Goal: Check status: Check status

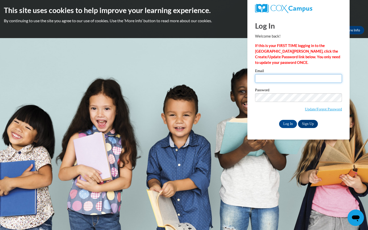
type input "shelby.sowards@yahoo.com"
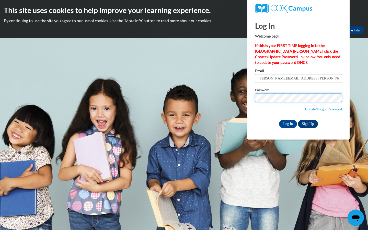
click at [287, 123] on input "Log In" at bounding box center [288, 124] width 18 height 8
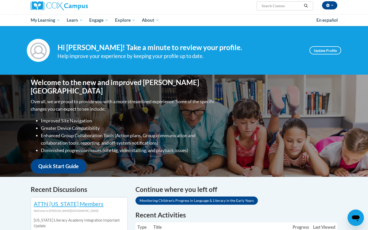
scroll to position [11, 0]
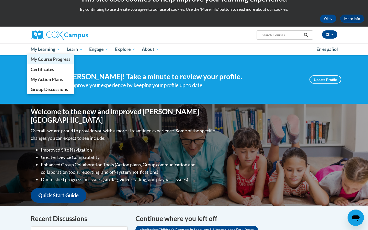
click at [52, 62] on link "My Course Progress" at bounding box center [50, 59] width 46 height 10
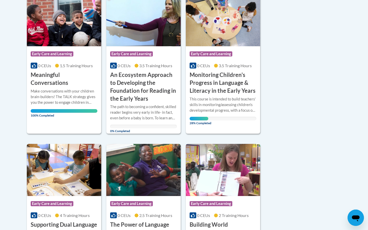
scroll to position [143, 0]
